Goal: Information Seeking & Learning: Learn about a topic

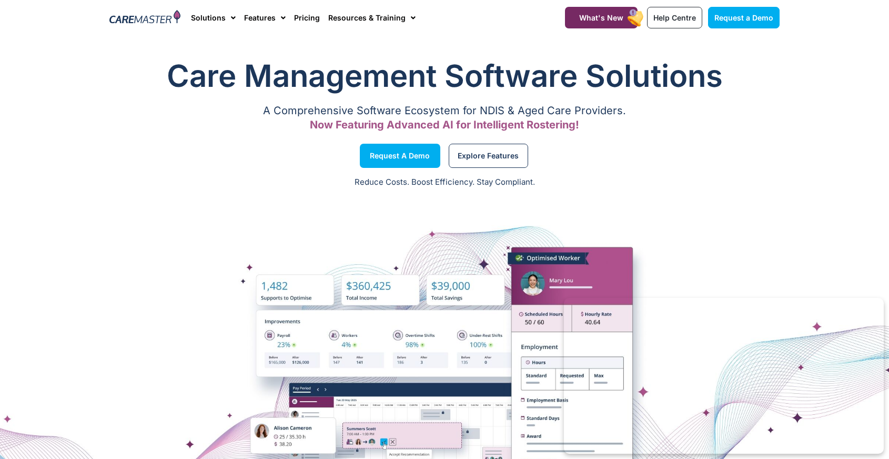
click at [136, 70] on h1 "Care Management Software Solutions" at bounding box center [444, 76] width 670 height 42
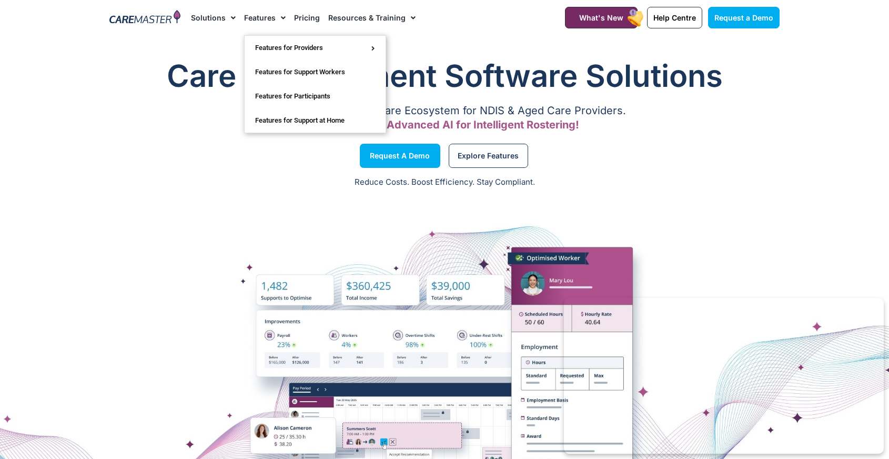
click at [262, 22] on link "Features" at bounding box center [265, 17] width 42 height 35
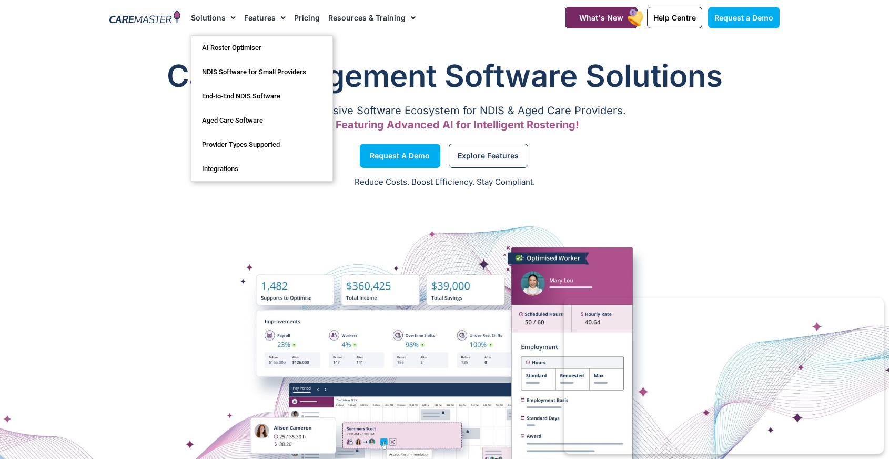
click at [212, 18] on link "Solutions" at bounding box center [213, 17] width 45 height 35
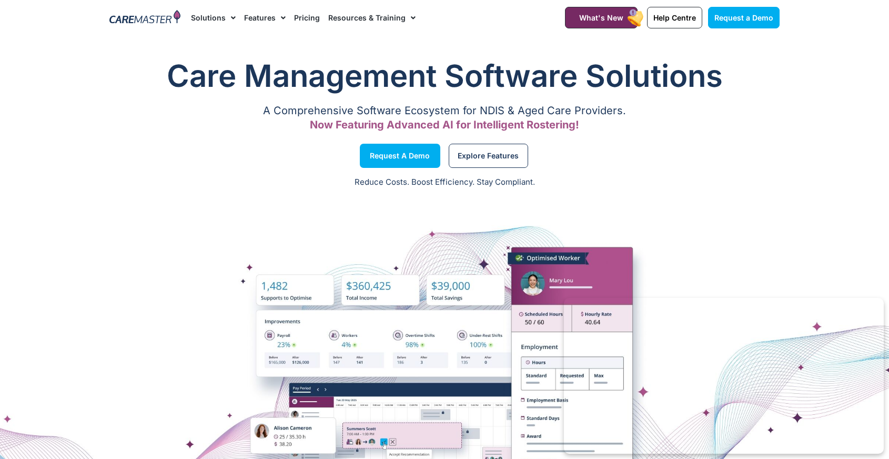
click at [218, 15] on link "Solutions" at bounding box center [213, 17] width 45 height 35
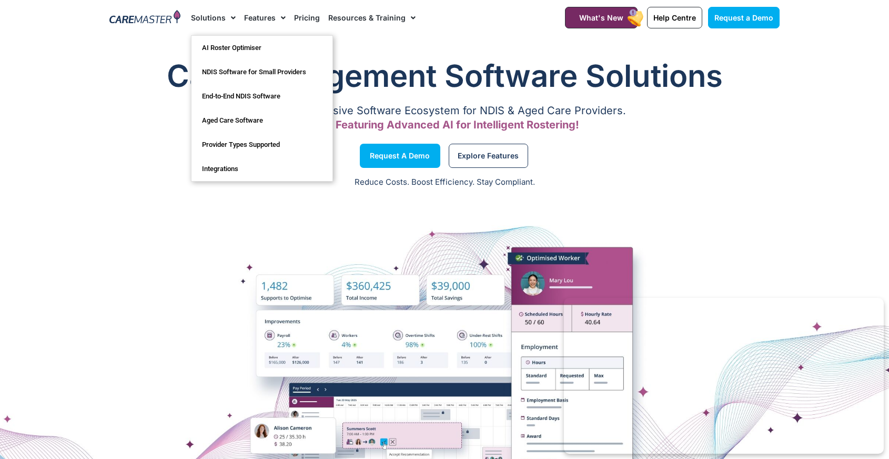
click at [220, 16] on link "Solutions" at bounding box center [213, 17] width 45 height 35
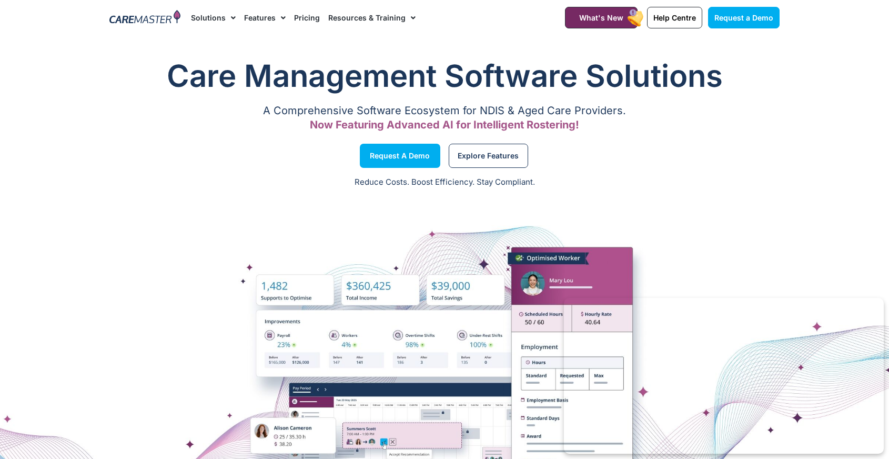
click at [220, 16] on link "Solutions" at bounding box center [213, 17] width 45 height 35
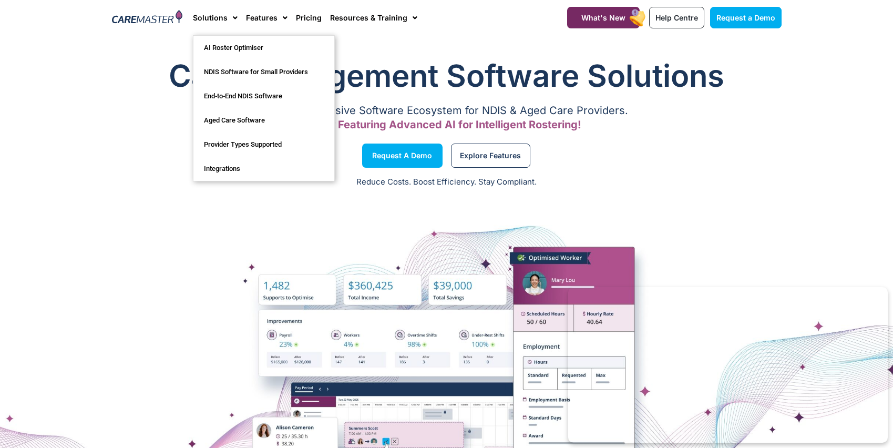
click at [424, 56] on h1 "Care Management Software Solutions" at bounding box center [447, 76] width 670 height 42
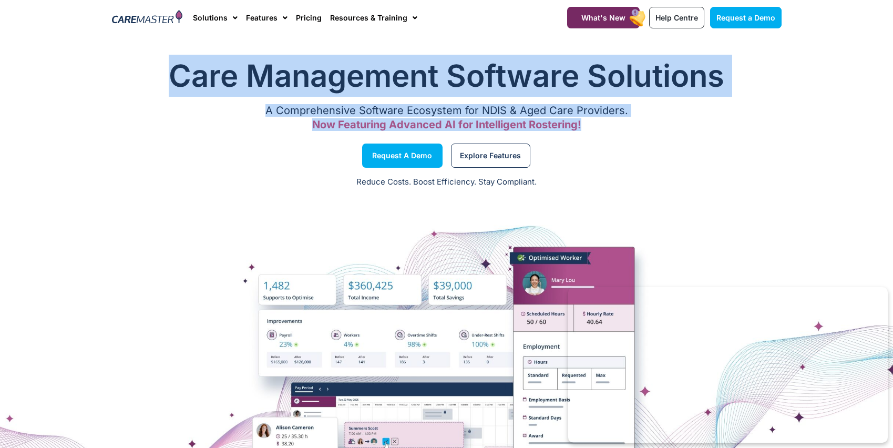
drag, startPoint x: 174, startPoint y: 65, endPoint x: 487, endPoint y: 134, distance: 320.8
click at [487, 134] on div "Care Management Software Solutions A Comprehensive Software Ecosystem for NDIS …" at bounding box center [447, 95] width 680 height 92
copy div "Care Management Software Solutions A Comprehensive Software Ecosystem for NDIS …"
click at [123, 65] on h1 "Care Management Software Solutions" at bounding box center [447, 76] width 670 height 42
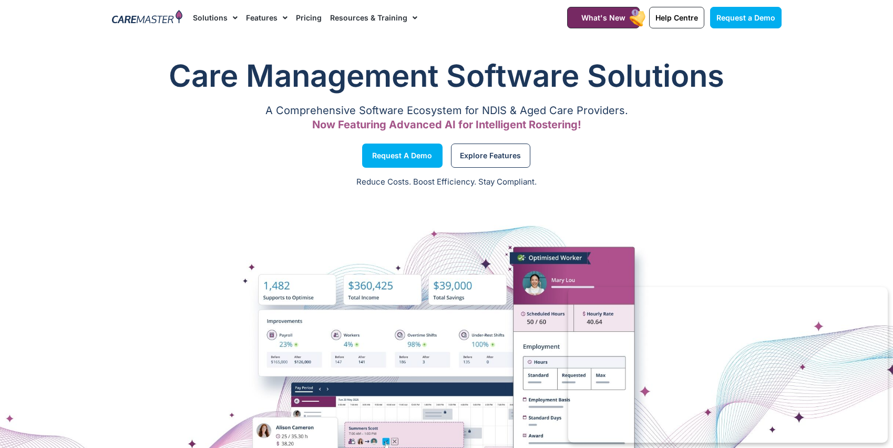
click at [141, 24] on img at bounding box center [147, 18] width 71 height 16
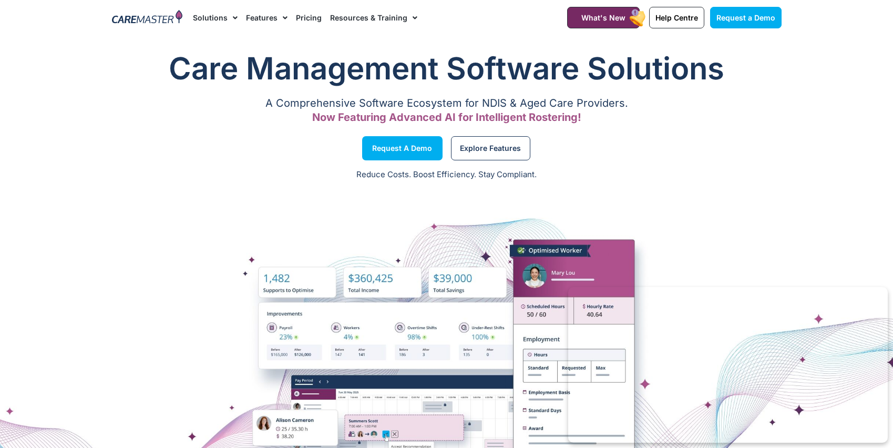
click at [309, 21] on link "Pricing" at bounding box center [309, 17] width 26 height 35
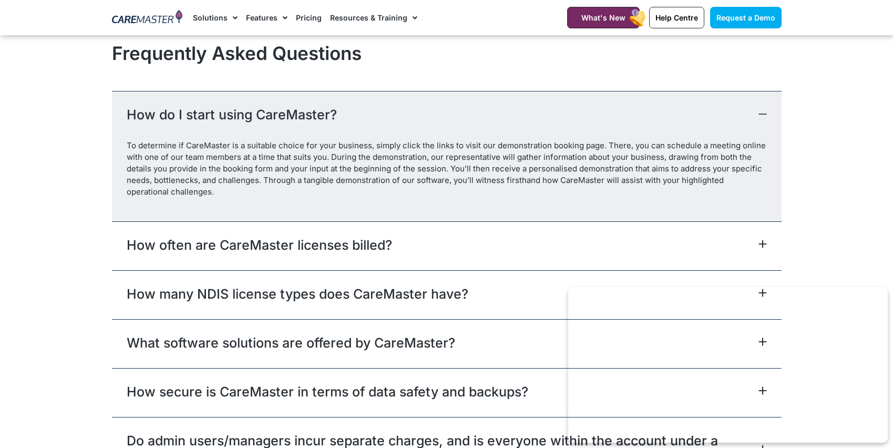
scroll to position [4509, 0]
